Goal: Obtain resource: Obtain resource

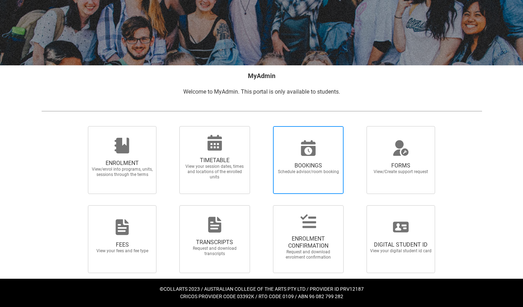
scroll to position [76, 0]
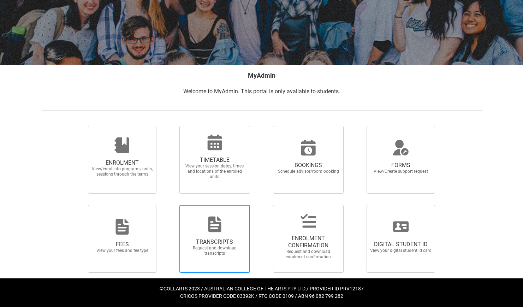
click at [226, 239] on span "TRANSCRIPTS" at bounding box center [215, 241] width 62 height 7
click at [171, 205] on input "TRANSCRIPTS Request and download transcripts" at bounding box center [170, 204] width 0 height 0
radio input "true"
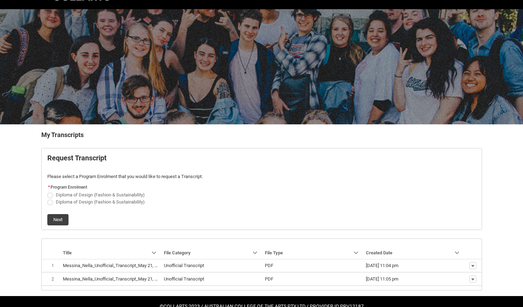
scroll to position [35, 0]
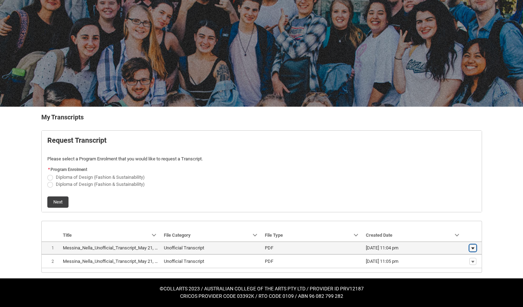
click at [474, 248] on lightning-primitive-icon "button" at bounding box center [473, 247] width 4 height 5
click at [458, 258] on span "Download" at bounding box center [456, 259] width 19 height 6
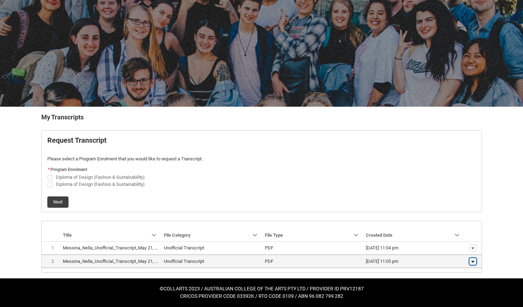
click at [473, 260] on lightning-primitive-icon "button" at bounding box center [473, 261] width 4 height 5
click at [459, 248] on span "Download" at bounding box center [456, 250] width 19 height 6
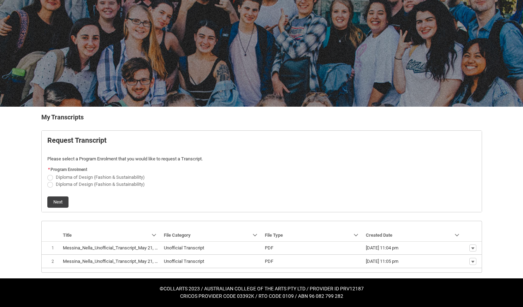
click at [50, 185] on span "Request_Student_Transcript flow" at bounding box center [50, 185] width 6 height 6
click at [47, 180] on input "Diploma of Design (Fashion & Sustainability)" at bounding box center [47, 180] width 0 height 0
radio input "true"
click at [56, 204] on button "Next" at bounding box center [57, 201] width 21 height 11
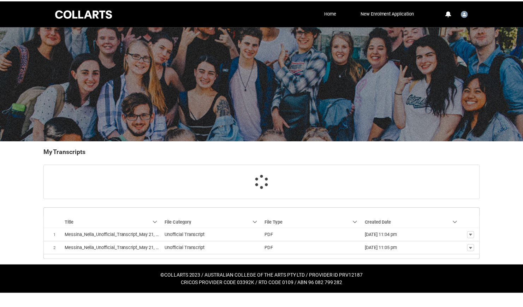
scroll to position [2, 0]
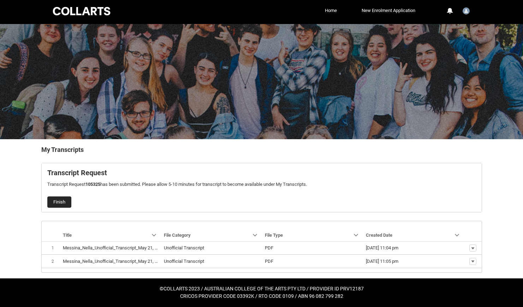
click at [60, 203] on button "Finish" at bounding box center [59, 201] width 24 height 11
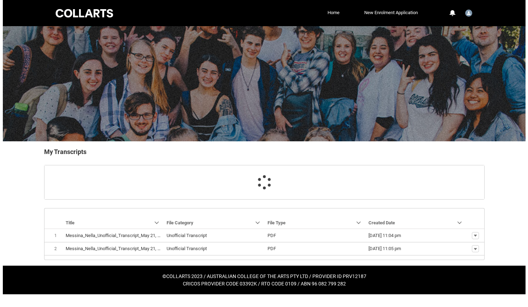
scroll to position [0, 0]
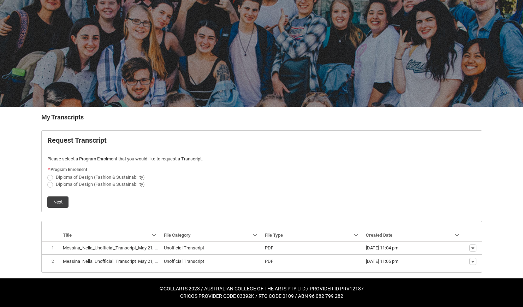
scroll to position [35, 0]
click at [52, 178] on span "Request_Student_Transcript flow" at bounding box center [50, 178] width 6 height 6
click at [47, 173] on input "Diploma of Design (Fashion & Sustainability)" at bounding box center [47, 173] width 0 height 0
radio input "true"
click at [56, 199] on button "Next" at bounding box center [57, 201] width 21 height 11
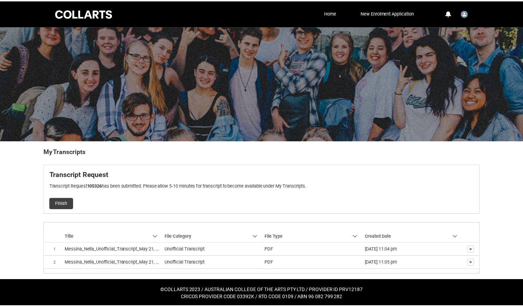
scroll to position [2, 0]
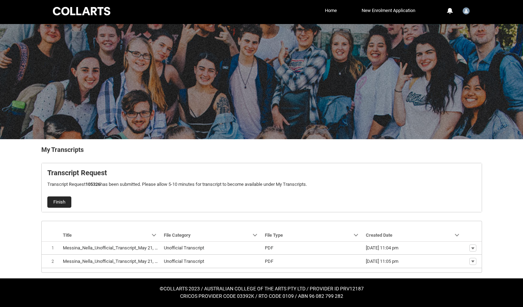
click at [58, 201] on button "Finish" at bounding box center [59, 201] width 24 height 11
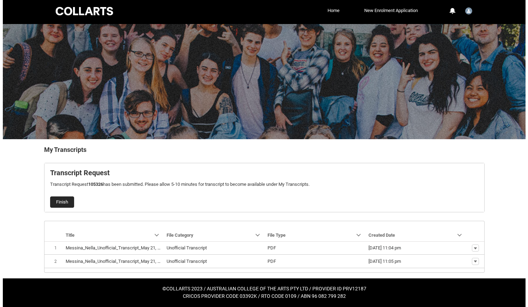
scroll to position [0, 0]
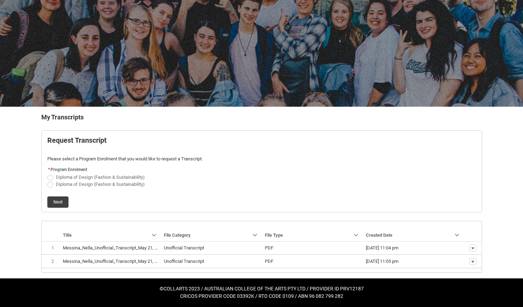
scroll to position [35, 0]
